Goal: Find specific page/section: Find specific page/section

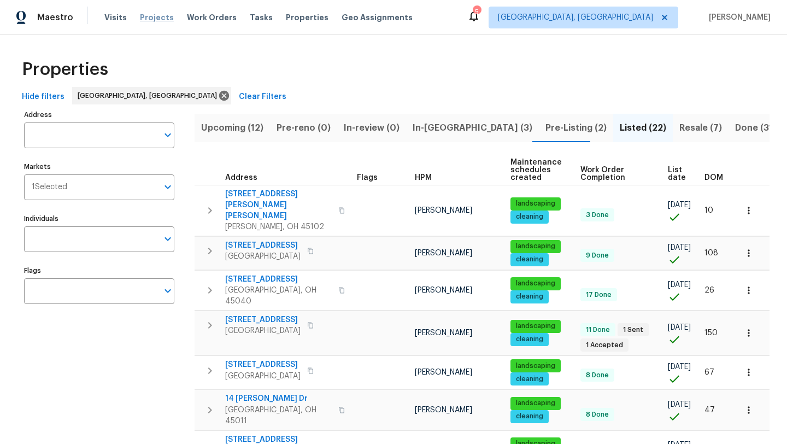
click at [145, 13] on span "Projects" at bounding box center [157, 17] width 34 height 11
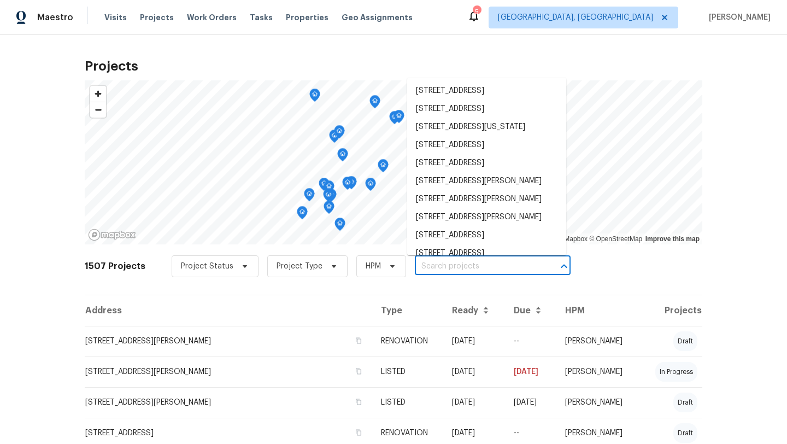
click at [470, 267] on input "text" at bounding box center [477, 266] width 125 height 17
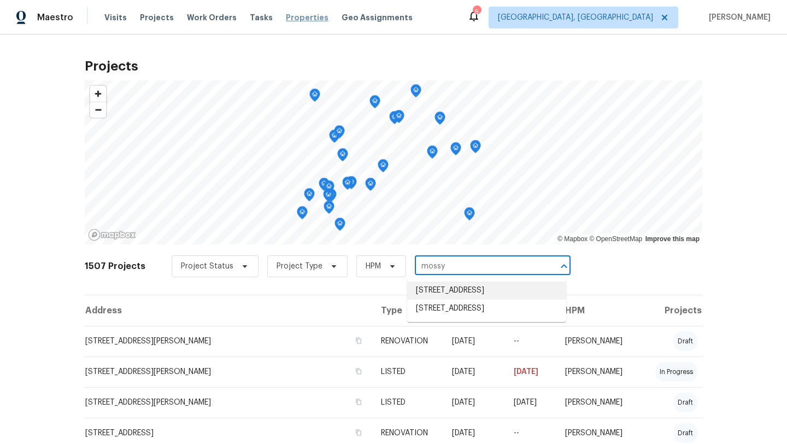
type input "mossy"
click at [451, 317] on li "[STREET_ADDRESS]" at bounding box center [486, 308] width 159 height 18
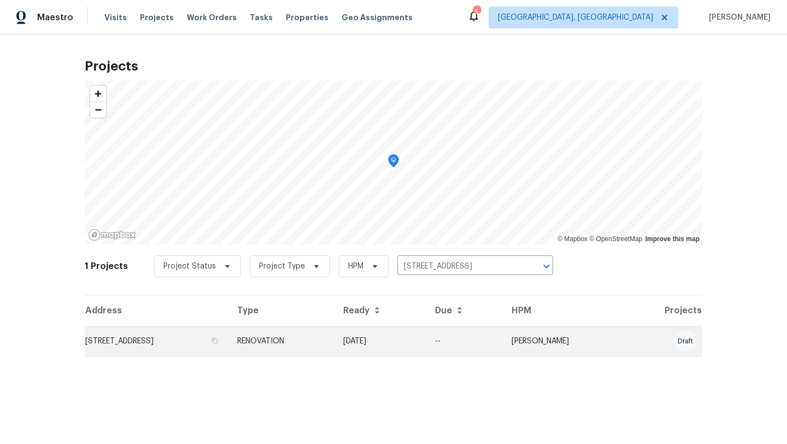
click at [177, 342] on td "[STREET_ADDRESS]" at bounding box center [157, 341] width 144 height 31
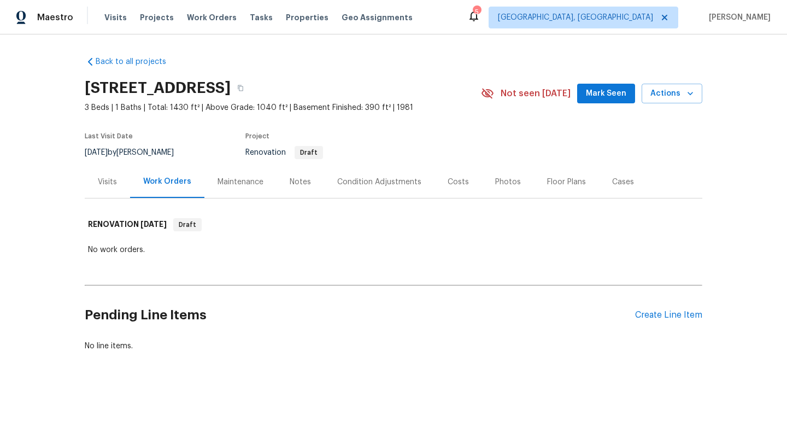
click at [105, 180] on div "Visits" at bounding box center [107, 182] width 19 height 11
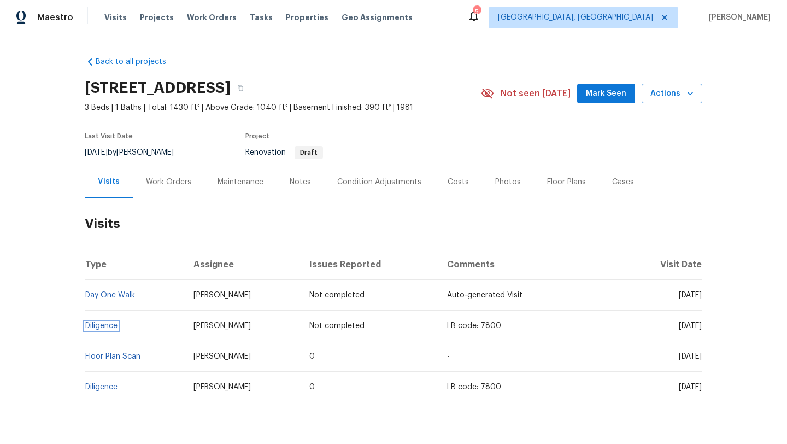
click at [97, 323] on link "Diligence" at bounding box center [101, 326] width 32 height 8
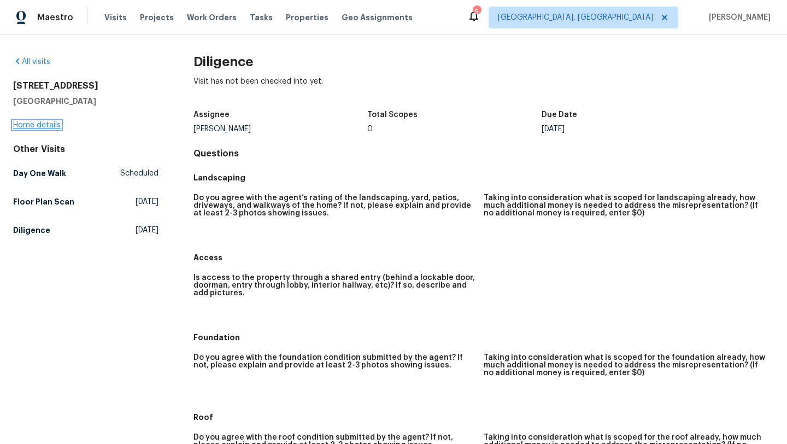
click at [36, 127] on link "Home details" at bounding box center [37, 125] width 48 height 8
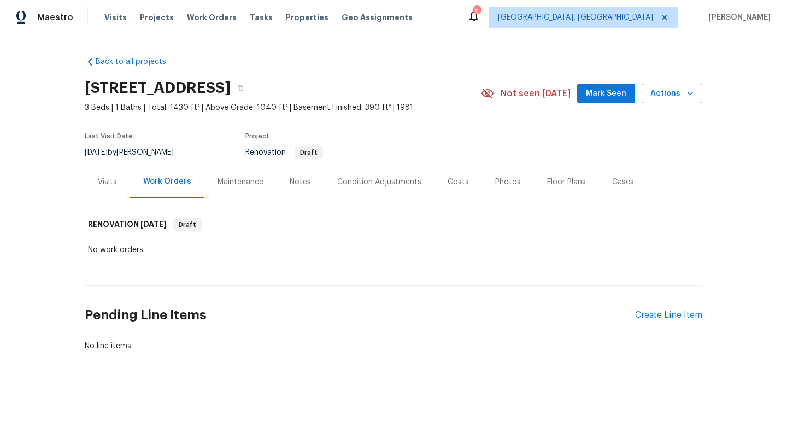
click at [109, 183] on div "Visits" at bounding box center [107, 182] width 19 height 11
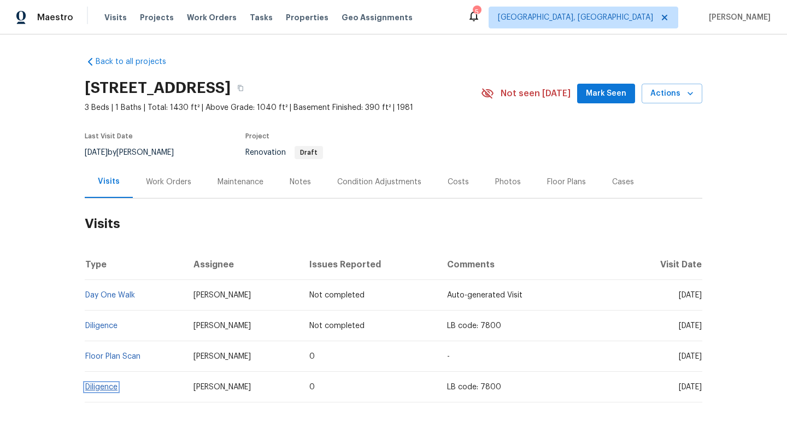
click at [97, 385] on link "Diligence" at bounding box center [101, 387] width 32 height 8
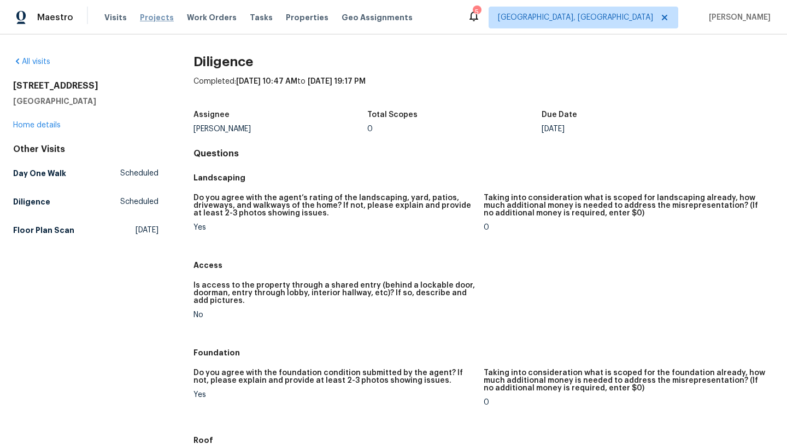
click at [145, 13] on span "Projects" at bounding box center [157, 17] width 34 height 11
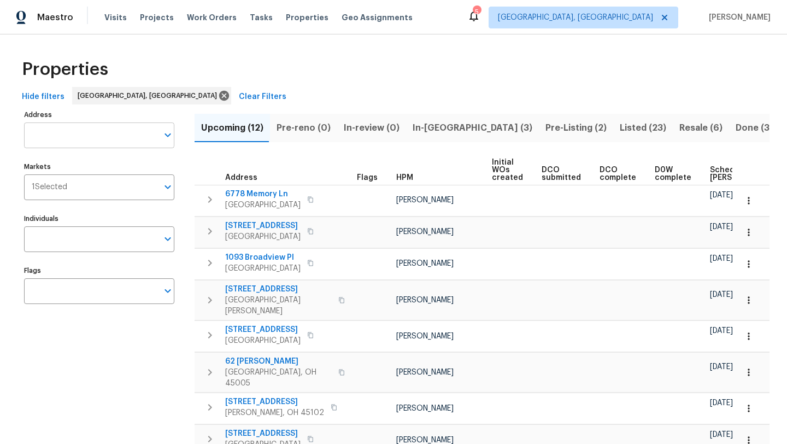
scroll to position [0, 133]
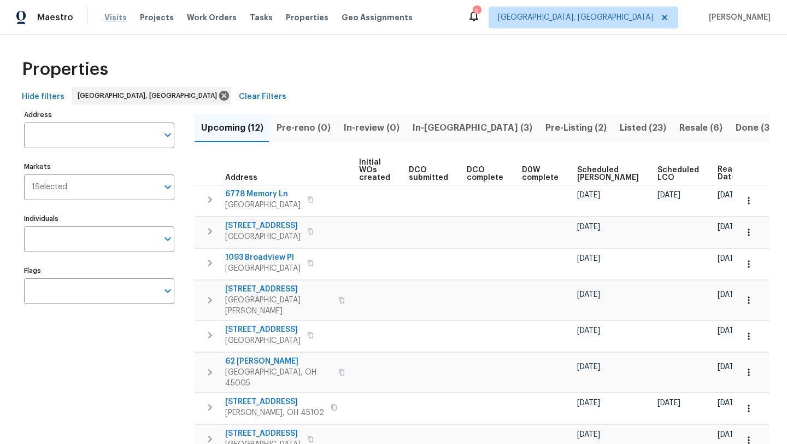
click at [109, 14] on span "Visits" at bounding box center [115, 17] width 22 height 11
